Goal: Task Accomplishment & Management: Complete application form

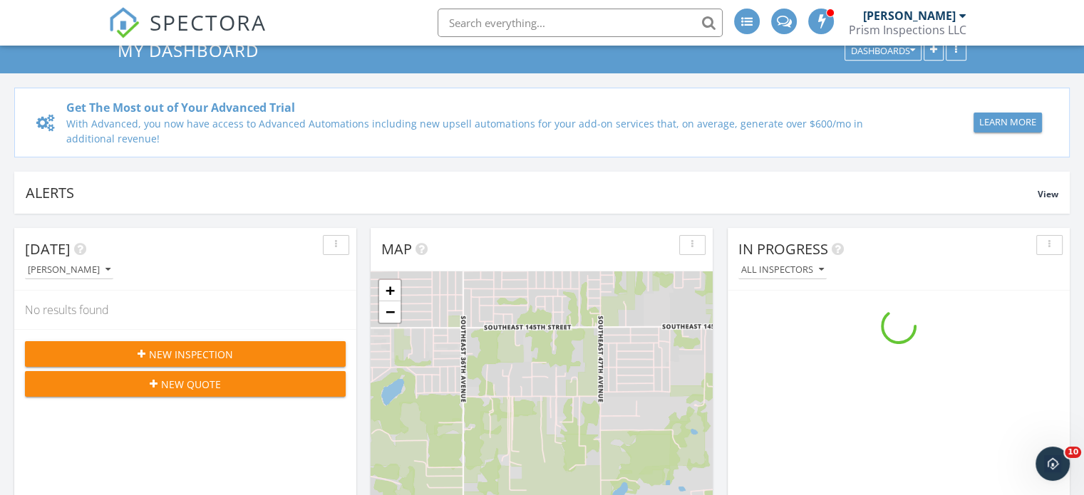
scroll to position [143, 0]
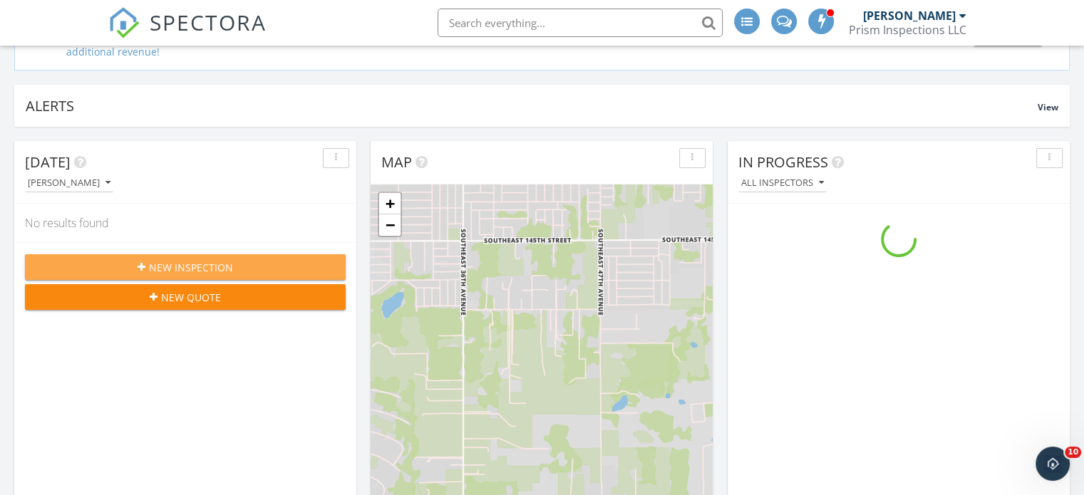
click at [176, 262] on span "New Inspection" at bounding box center [191, 267] width 84 height 15
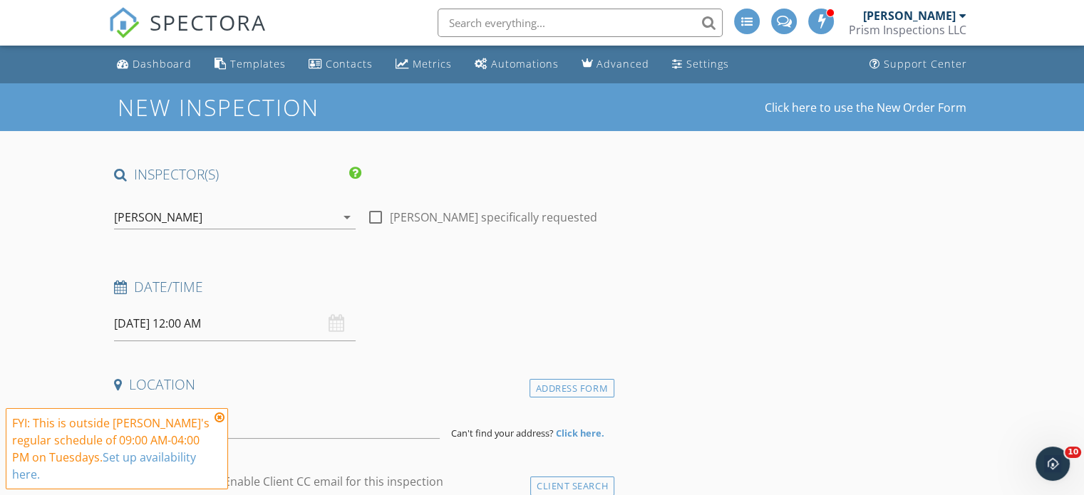
click at [219, 416] on icon at bounding box center [220, 417] width 10 height 11
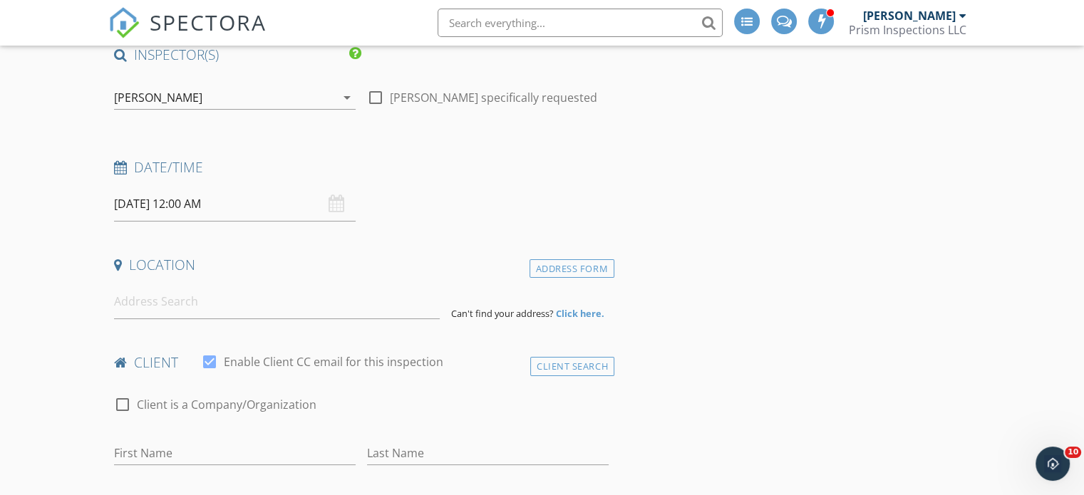
scroll to position [143, 0]
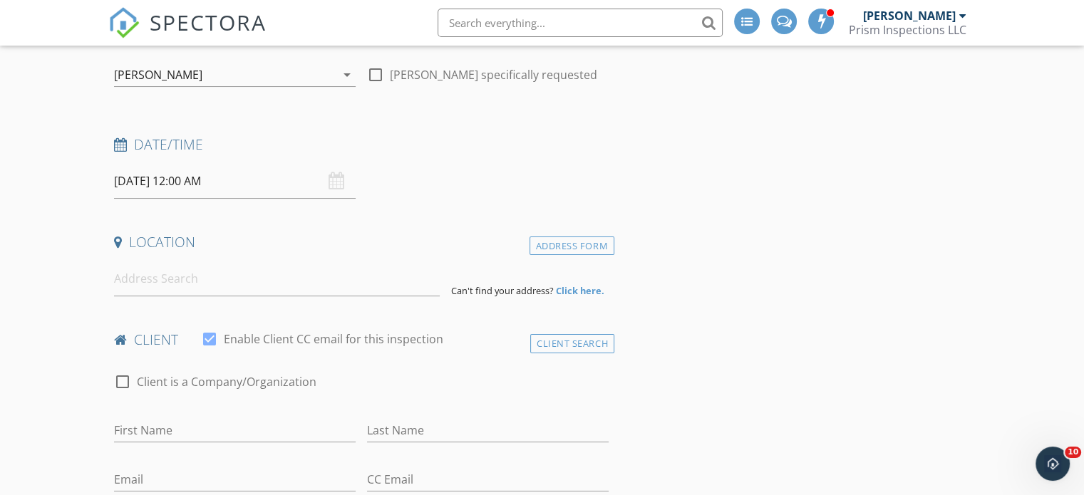
click at [140, 187] on input "09/30/2025 12:00 AM" at bounding box center [235, 181] width 242 height 35
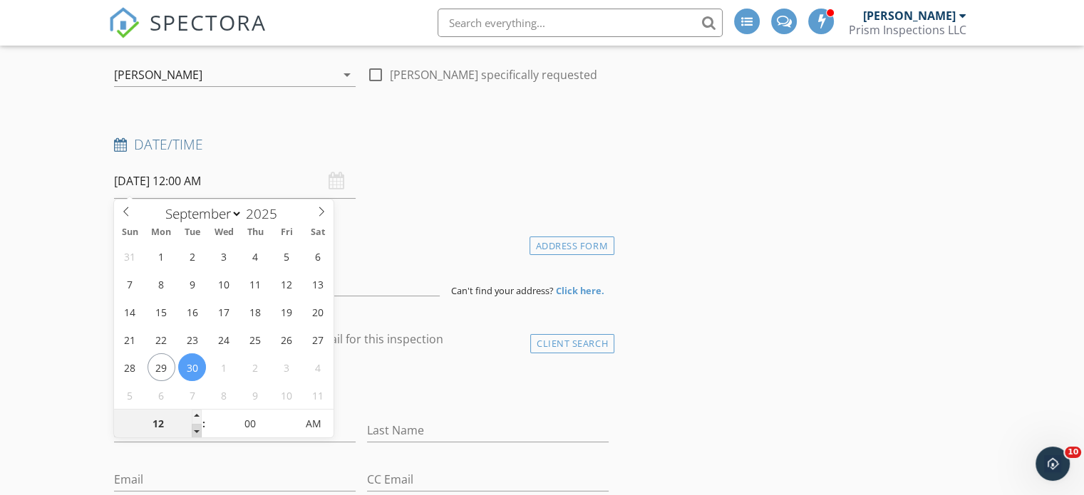
type input "11"
type input "09/30/2025 11:00 PM"
click at [194, 432] on span at bounding box center [197, 431] width 10 height 14
type input "10"
click at [194, 432] on span at bounding box center [197, 431] width 10 height 14
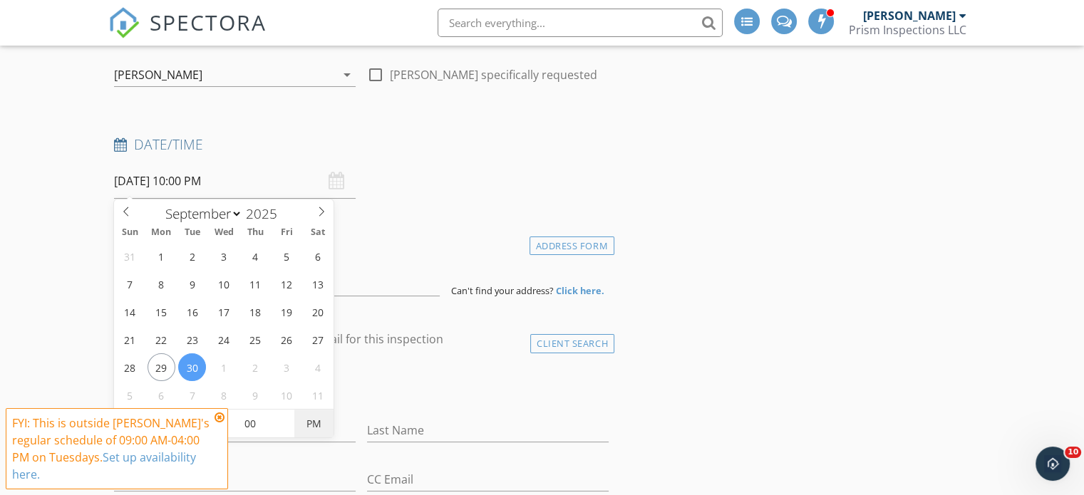
type input "09/30/2025 10:00 AM"
click at [318, 427] on span "PM" at bounding box center [313, 424] width 39 height 29
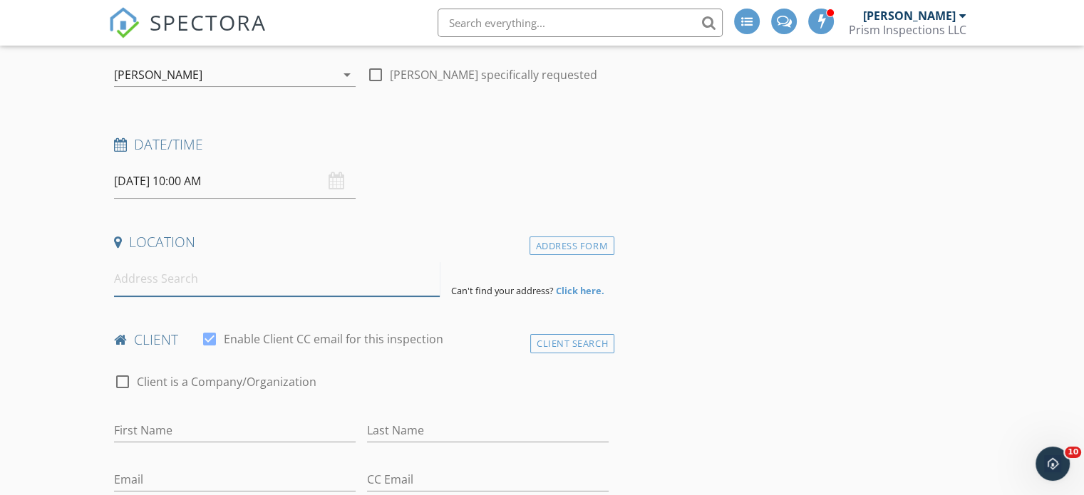
click at [237, 276] on input at bounding box center [277, 279] width 326 height 35
paste input "1642 penny camp drive"
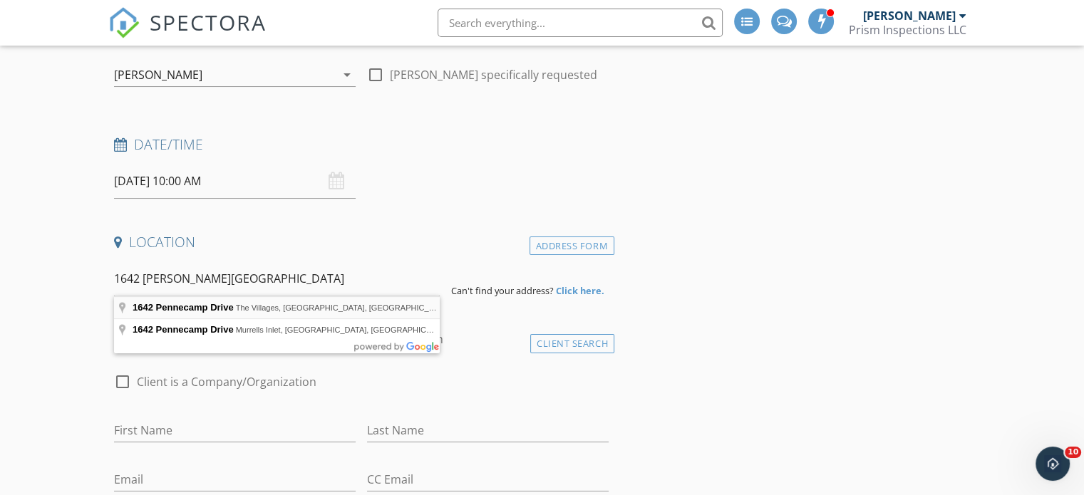
type input "1642 Pennecamp Drive, The Villages, FL, USA"
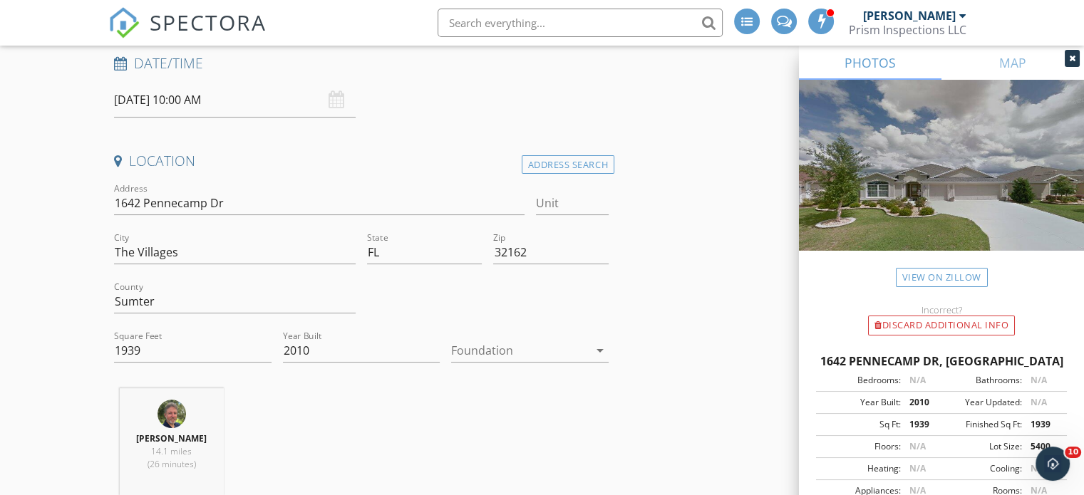
scroll to position [285, 0]
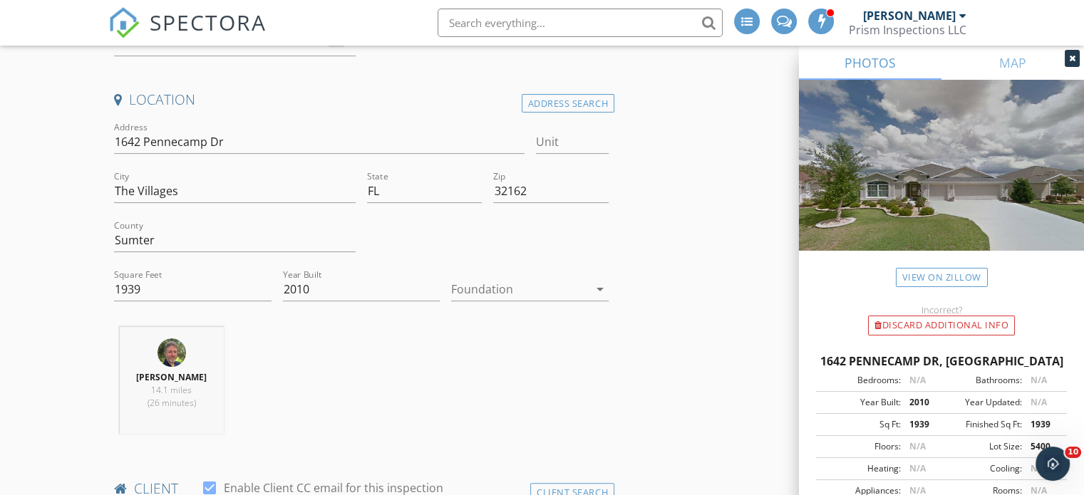
click at [602, 288] on icon "arrow_drop_down" at bounding box center [600, 289] width 17 height 17
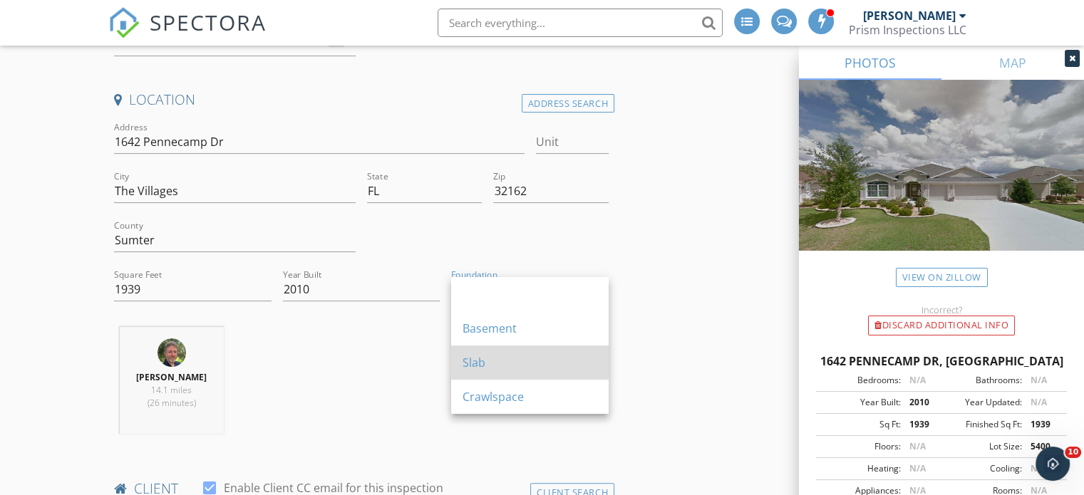
click at [525, 363] on div "Slab" at bounding box center [530, 362] width 135 height 17
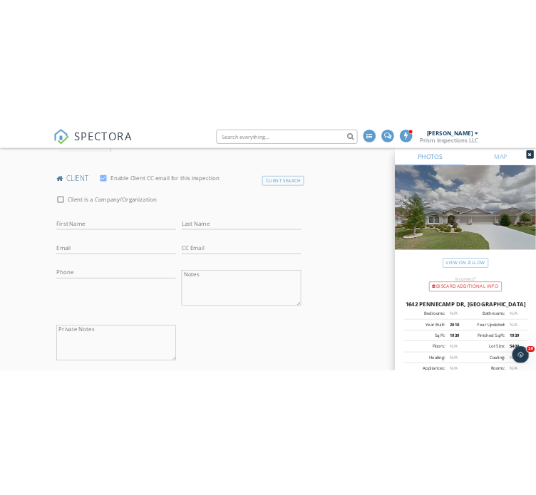
scroll to position [641, 0]
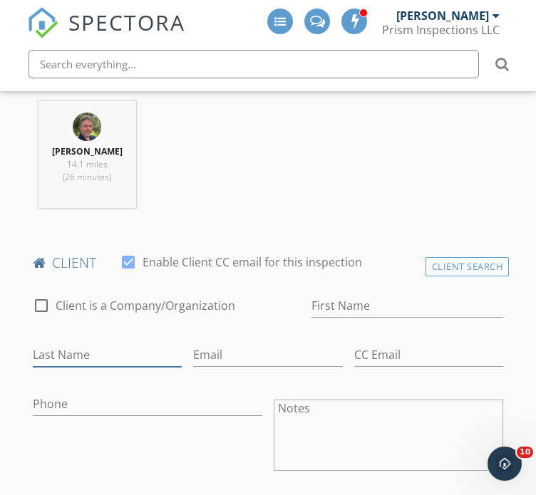
click at [124, 353] on input "Last Name" at bounding box center [108, 356] width 150 height 24
type input "Collura"
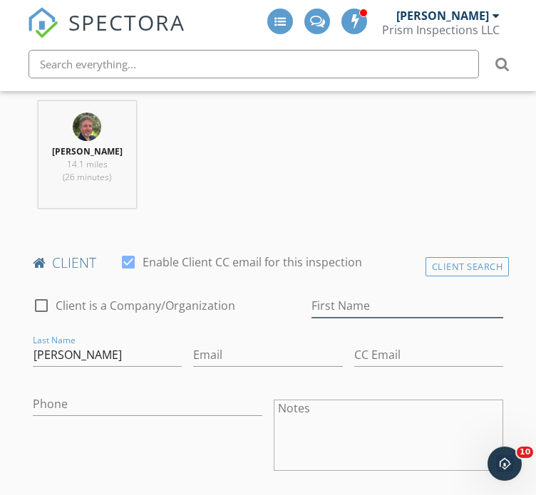
click at [374, 299] on input "First Name" at bounding box center [407, 306] width 192 height 24
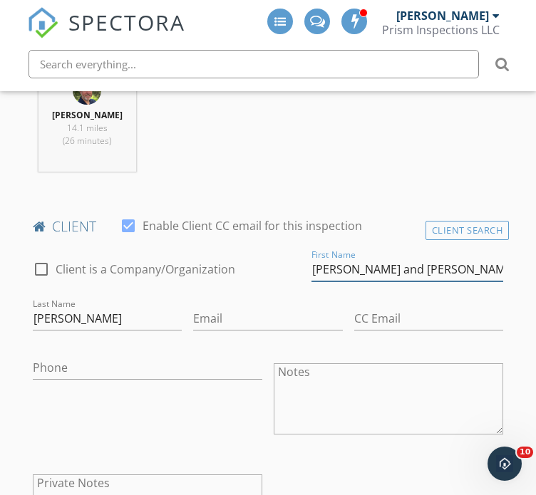
scroll to position [713, 0]
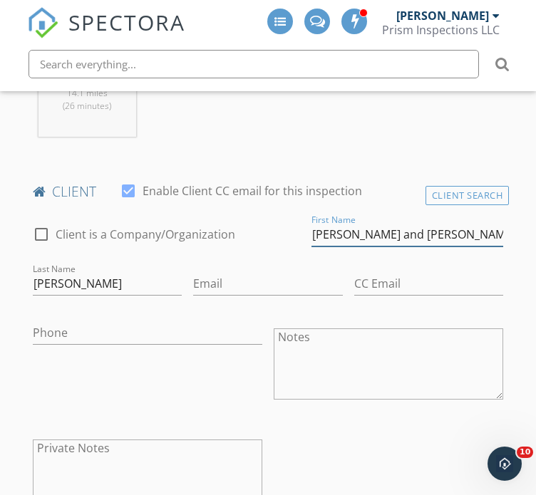
type input "Richard and Patricia"
click at [264, 281] on input "Email" at bounding box center [268, 284] width 150 height 24
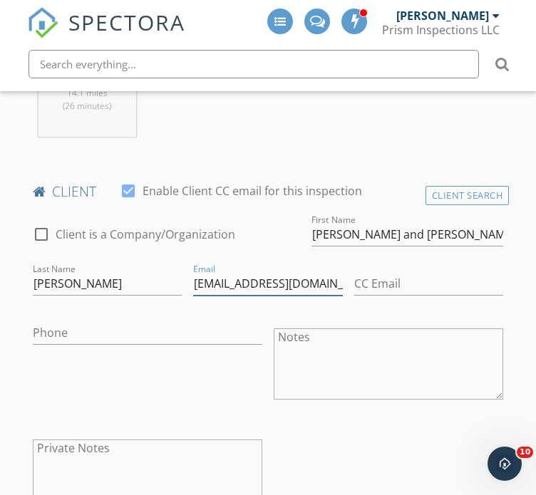
type input "rcollur@windstream.net"
click at [413, 282] on input "CC Email" at bounding box center [429, 284] width 150 height 24
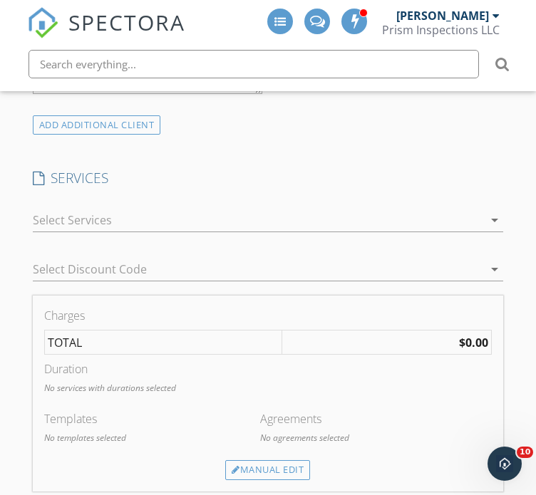
scroll to position [1140, 0]
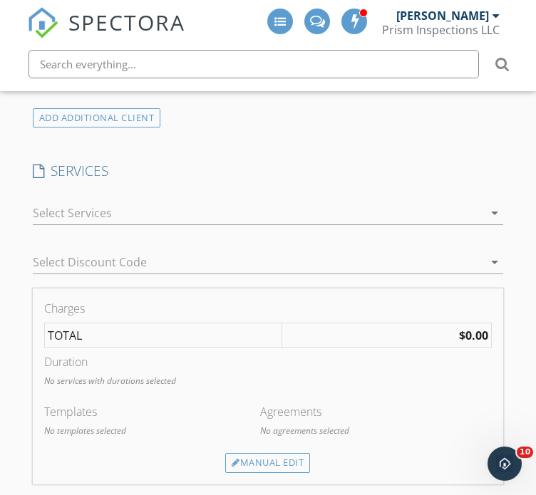
type input "pat_collura@windstream.net"
click at [190, 219] on div at bounding box center [258, 213] width 451 height 23
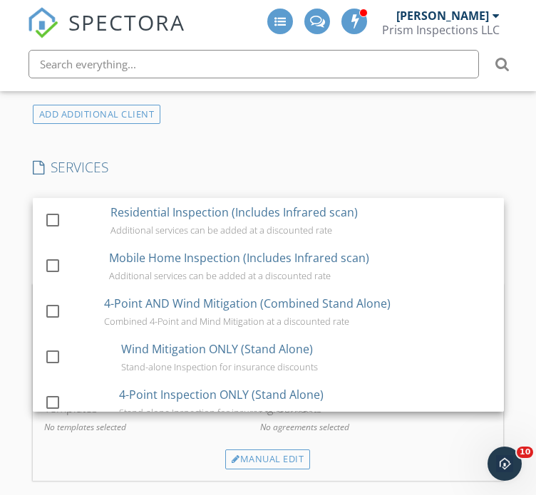
scroll to position [1137, 0]
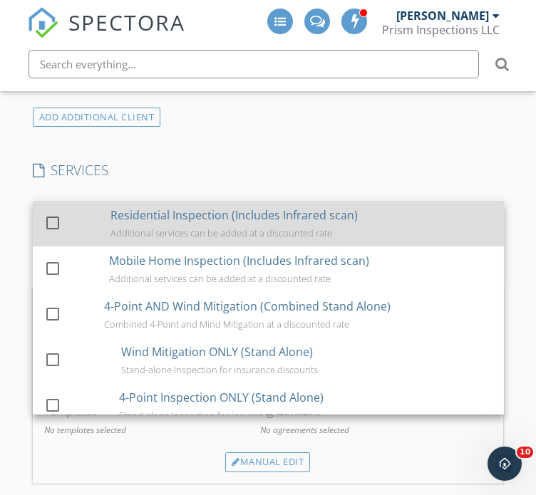
click at [204, 219] on div "Residential Inspection (Includes Infrared scan)" at bounding box center [233, 215] width 247 height 17
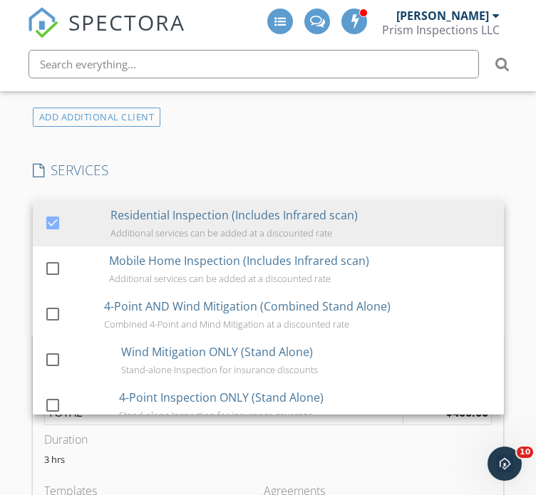
click at [237, 158] on div "INSPECTOR(S) check_box Curtis Fort PRIMARY Curtis Fort arrow_drop_down check_bo…" at bounding box center [268, 387] width 483 height 2519
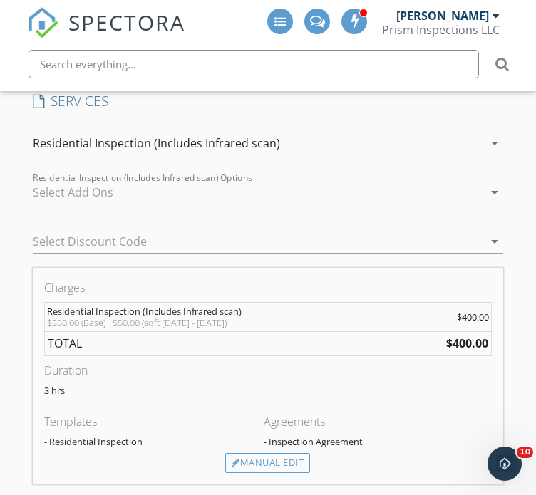
scroll to position [1209, 0]
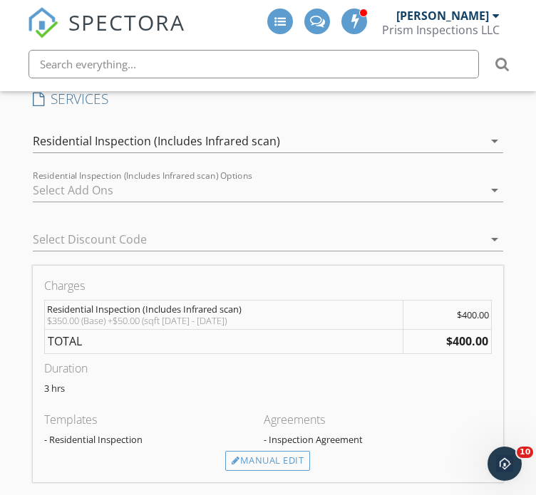
click at [177, 188] on div at bounding box center [258, 190] width 451 height 23
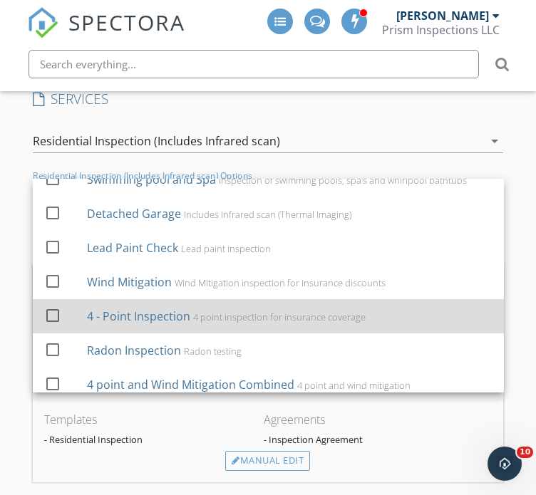
scroll to position [26, 0]
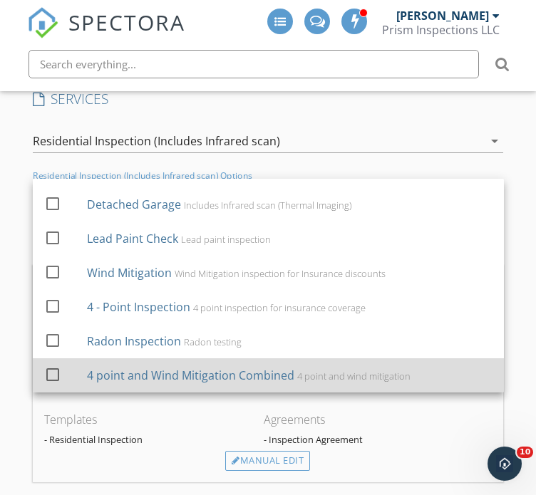
click at [220, 373] on div "4 point and Wind Mitigation Combined" at bounding box center [190, 375] width 207 height 17
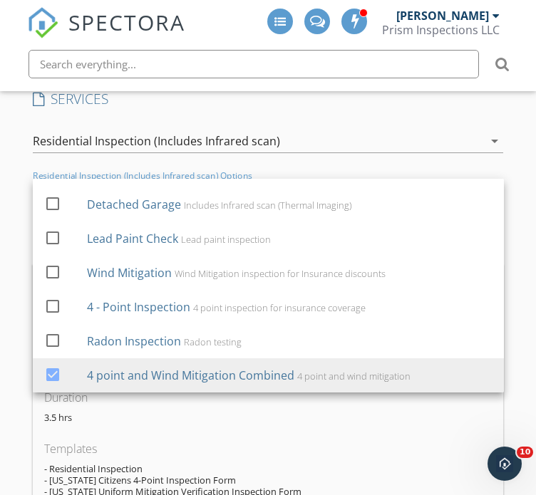
click at [12, 281] on div "New Inspection Click here to use the New Order Form INSPECTOR(S) check_box Curt…" at bounding box center [268, 366] width 536 height 2835
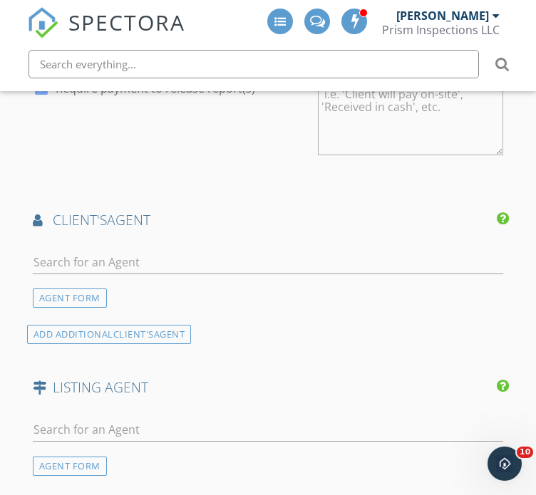
scroll to position [1921, 0]
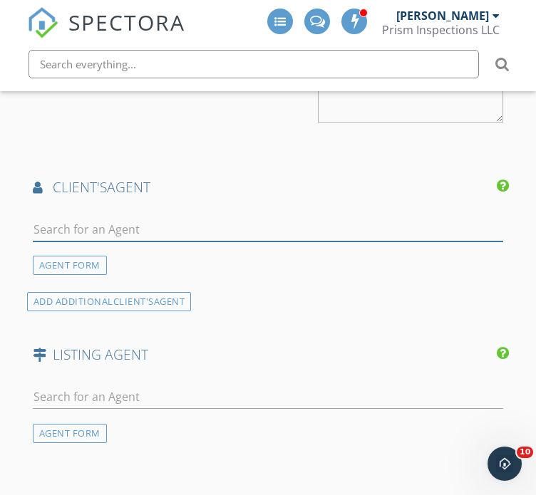
click at [125, 222] on input "text" at bounding box center [268, 230] width 471 height 24
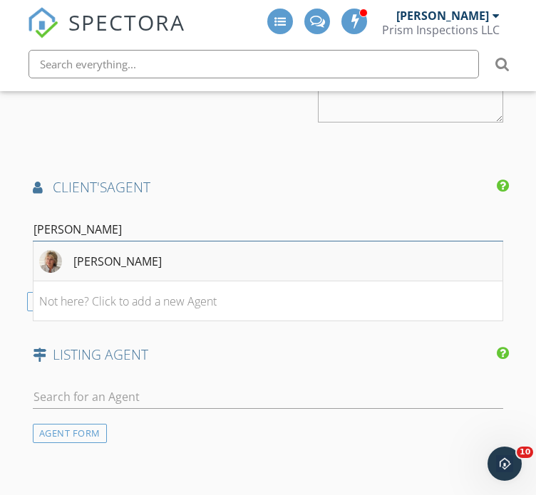
type input "donna"
click at [124, 262] on div "Donna Hines" at bounding box center [117, 261] width 88 height 17
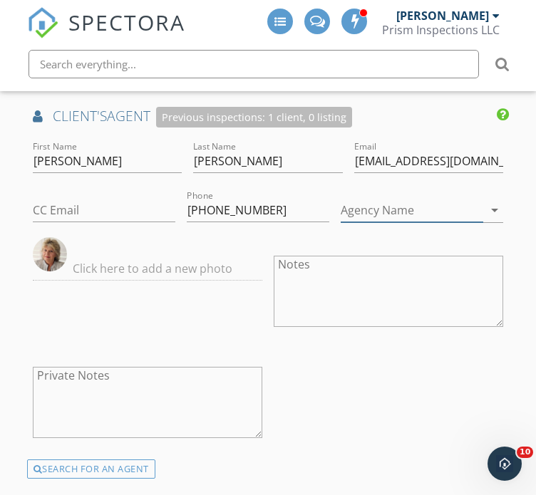
click at [492, 205] on icon "arrow_drop_down" at bounding box center [494, 210] width 17 height 17
click at [430, 207] on input "Agency Name" at bounding box center [412, 211] width 143 height 24
click at [428, 210] on input "Agency Name" at bounding box center [412, 211] width 143 height 24
type input "RE/MAX Premier"
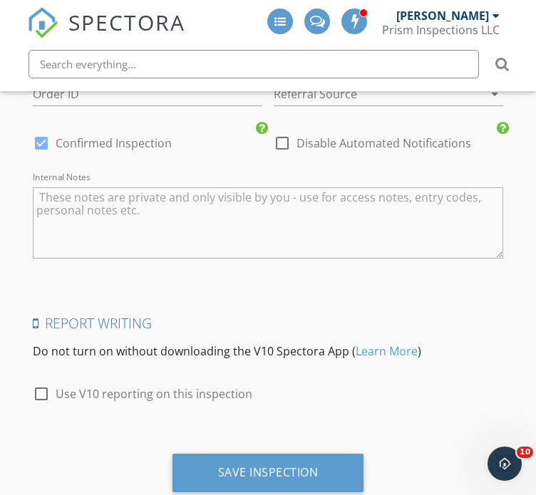
scroll to position [2766, 0]
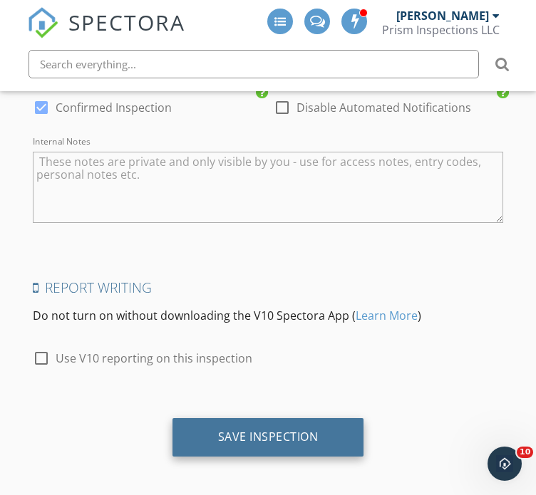
click at [285, 433] on div "Save Inspection" at bounding box center [268, 437] width 100 height 14
